Goal: Task Accomplishment & Management: Manage account settings

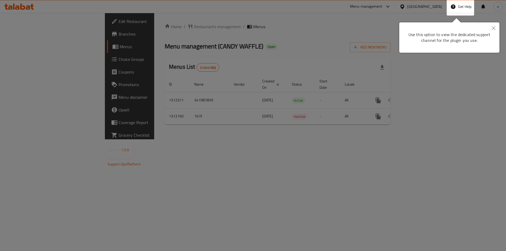
click at [306, 35] on div at bounding box center [253, 125] width 506 height 251
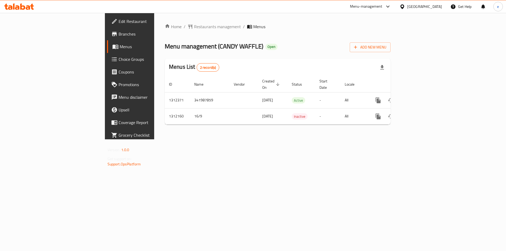
click at [119, 58] on span "Choice Groups" at bounding box center [152, 59] width 67 height 6
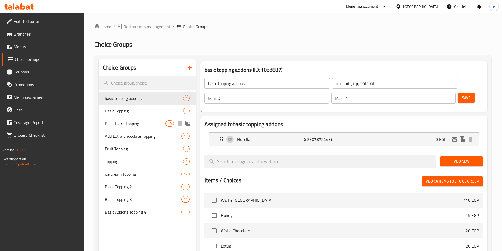
click at [120, 124] on span "Basic Extra Topping" at bounding box center [135, 123] width 61 height 6
type input "Basic Extra Topping"
type input "اكسترا توبينج أساسي"
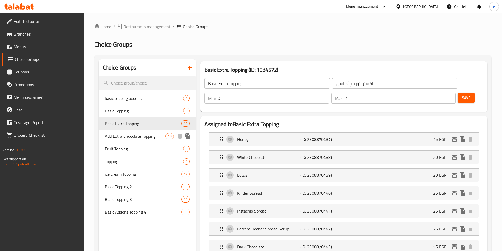
click at [138, 134] on span "Add Extra Chocolate Topping" at bounding box center [135, 136] width 61 height 6
type input "Add Extra Chocolate Topping"
type input "أضافة إكسترا تشوكلات توبينج"
type input "13"
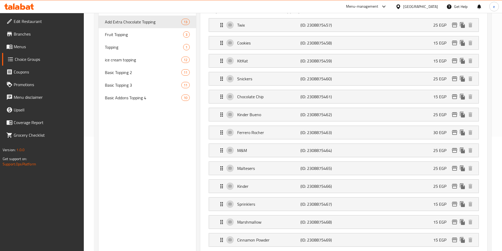
scroll to position [32, 0]
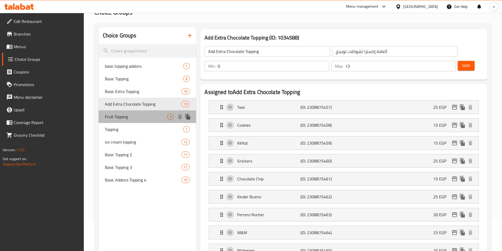
click at [135, 119] on span "Fruit Topping" at bounding box center [136, 117] width 63 height 6
type input "Fruit Topping"
type input "أضاف فاكهه"
type input "3"
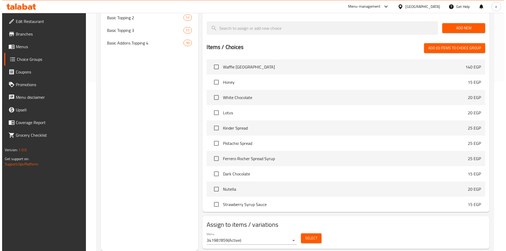
scroll to position [0, 0]
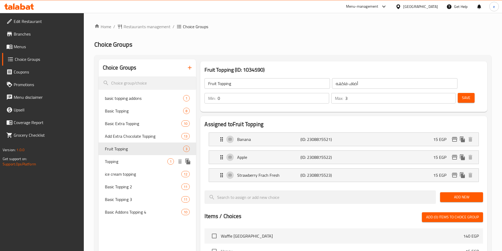
click at [125, 160] on span "Topping" at bounding box center [136, 161] width 63 height 6
type input "Topping"
type input "توبينج"
type input "1"
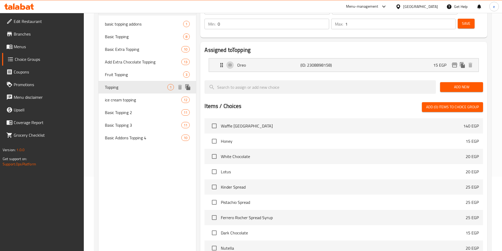
scroll to position [28, 0]
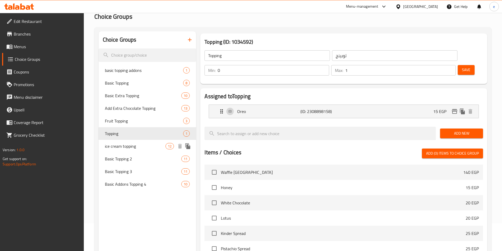
click at [131, 149] on span "ice cream topping" at bounding box center [135, 146] width 61 height 6
type input "ice cream topping"
type input "أضاف [PERSON_NAME]"
type input "10"
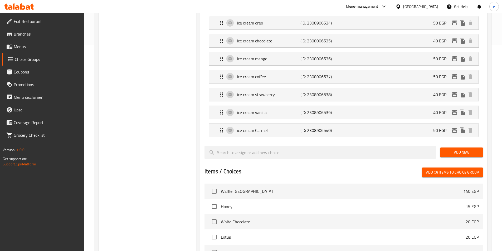
scroll to position [93, 0]
